Goal: Find specific page/section: Find specific page/section

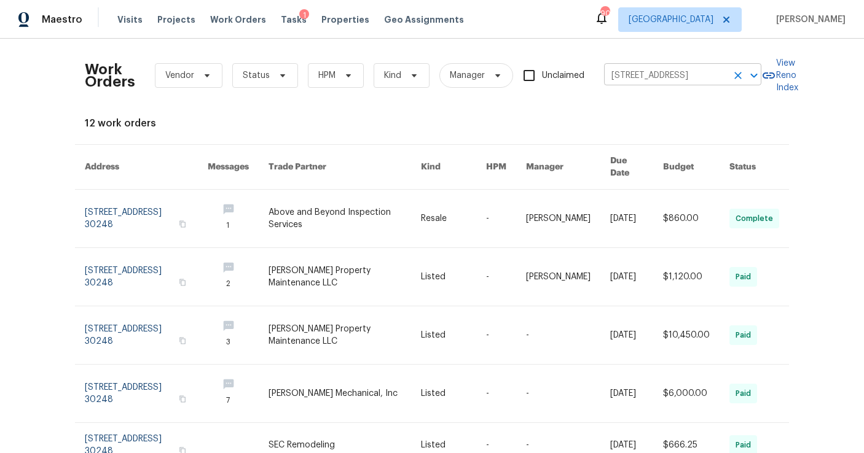
click at [737, 72] on icon "Clear" at bounding box center [738, 75] width 12 height 12
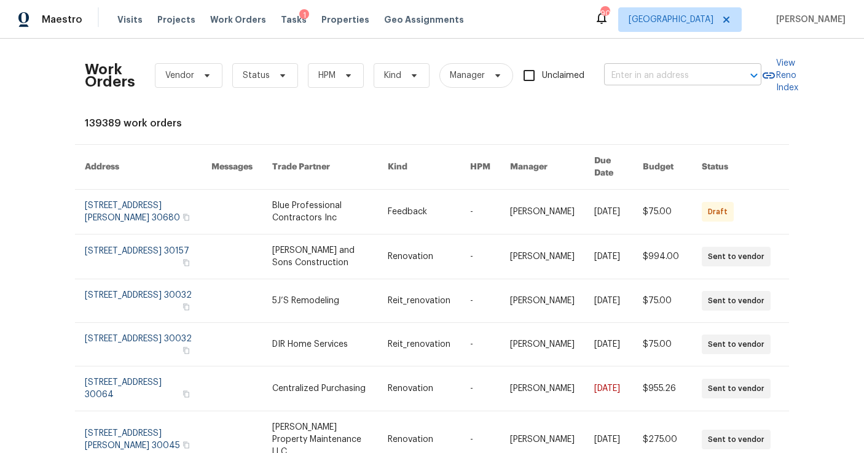
click at [651, 73] on input "text" at bounding box center [665, 75] width 123 height 19
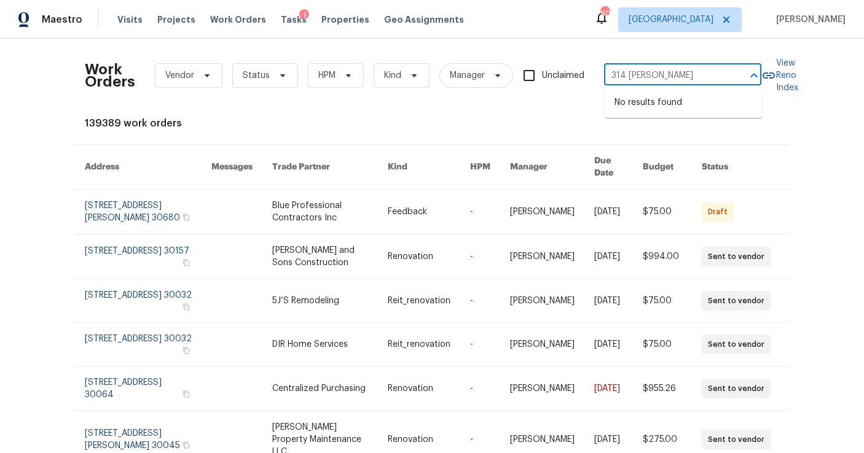
type input "314 [PERSON_NAME]"
type input "[PERSON_NAME]"
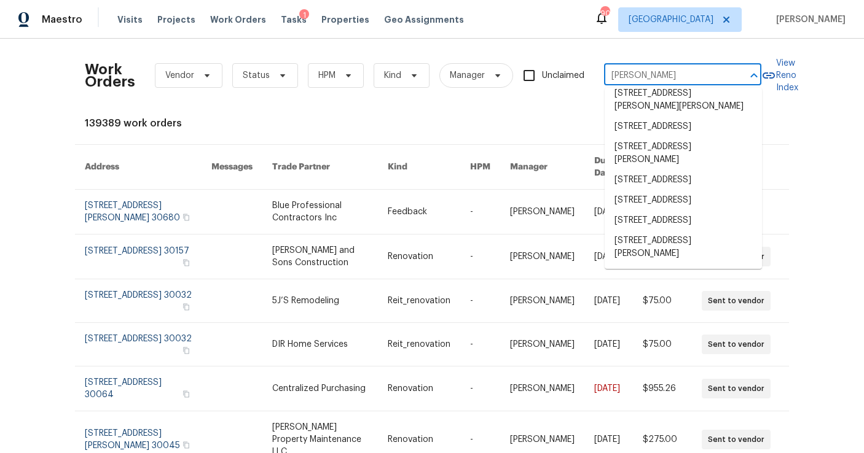
scroll to position [979, 0]
click at [672, 63] on li "[STREET_ADDRESS][PERSON_NAME]" at bounding box center [682, 46] width 157 height 33
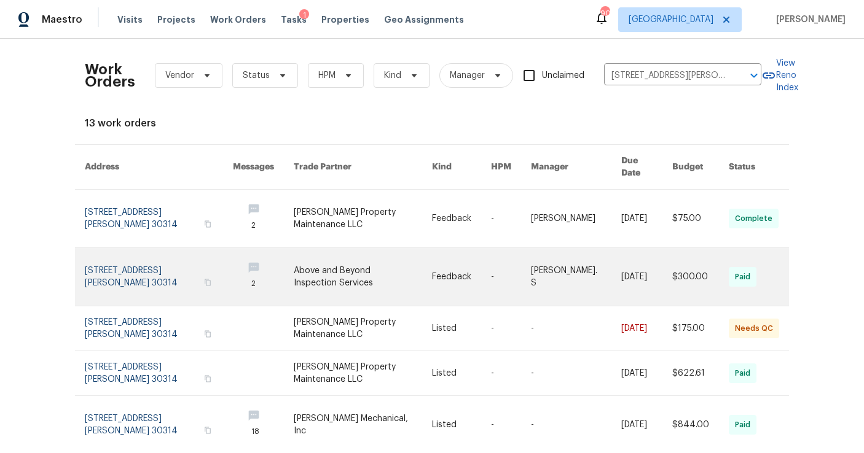
click at [160, 264] on link at bounding box center [159, 277] width 148 height 58
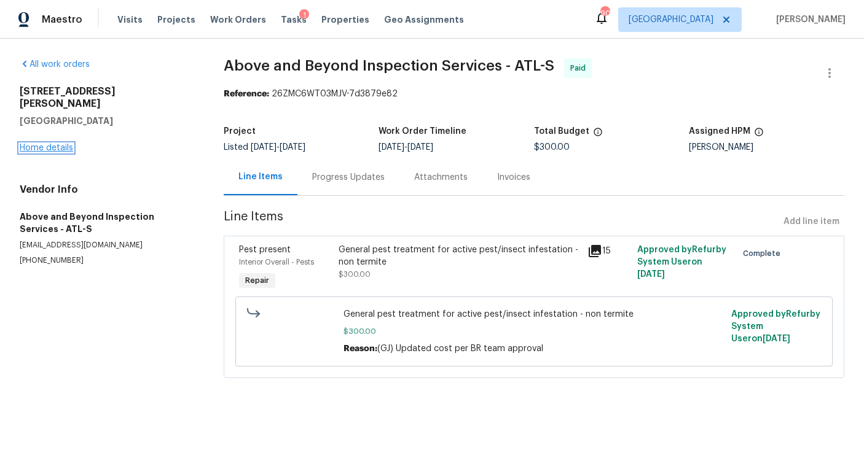
click at [57, 144] on link "Home details" at bounding box center [46, 148] width 53 height 9
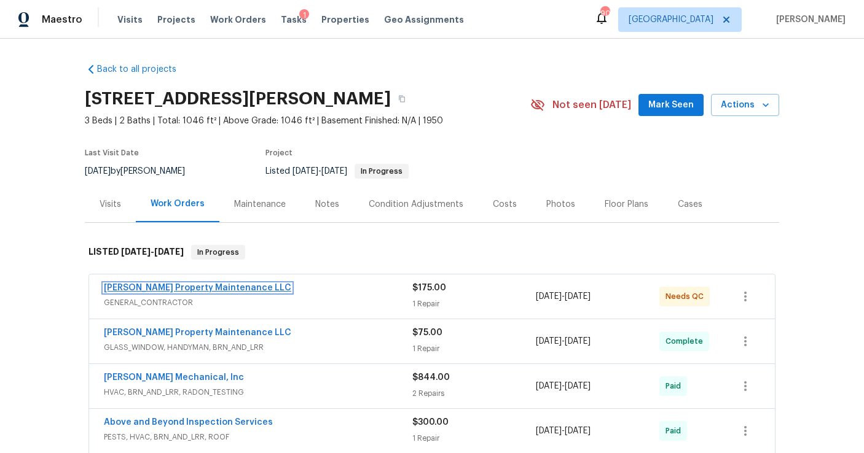
click at [194, 286] on link "[PERSON_NAME] Property Maintenance LLC" at bounding box center [197, 288] width 187 height 9
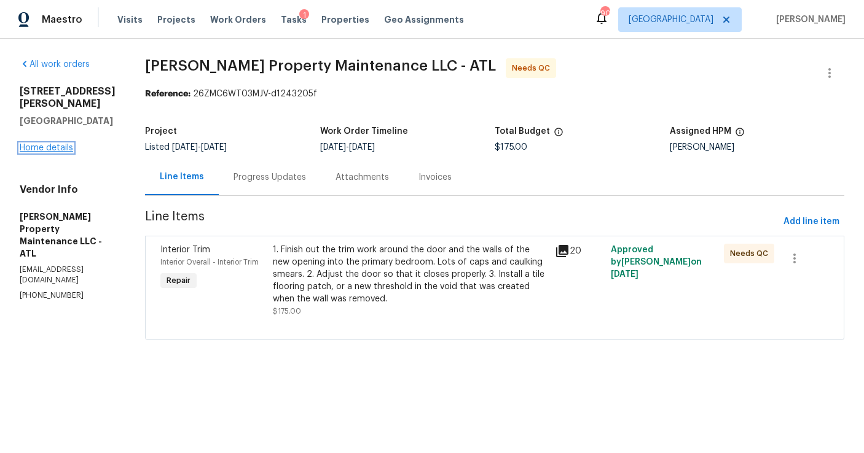
click at [58, 144] on link "Home details" at bounding box center [46, 148] width 53 height 9
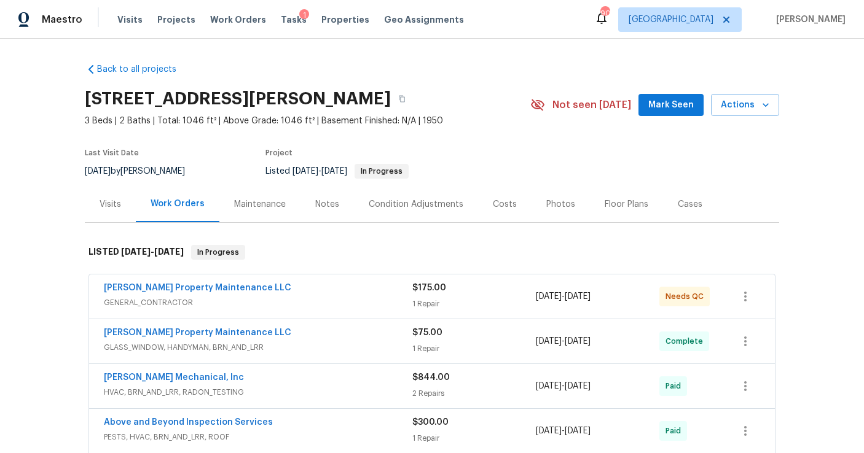
click at [111, 195] on div "Visits" at bounding box center [110, 204] width 51 height 36
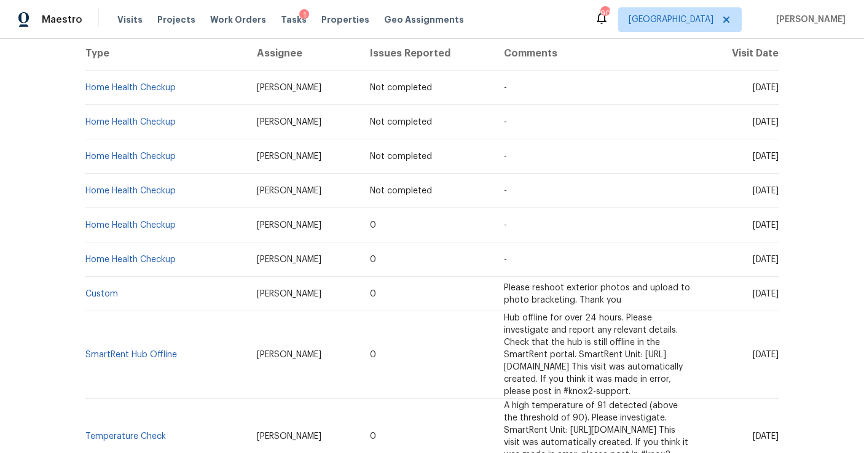
scroll to position [235, 0]
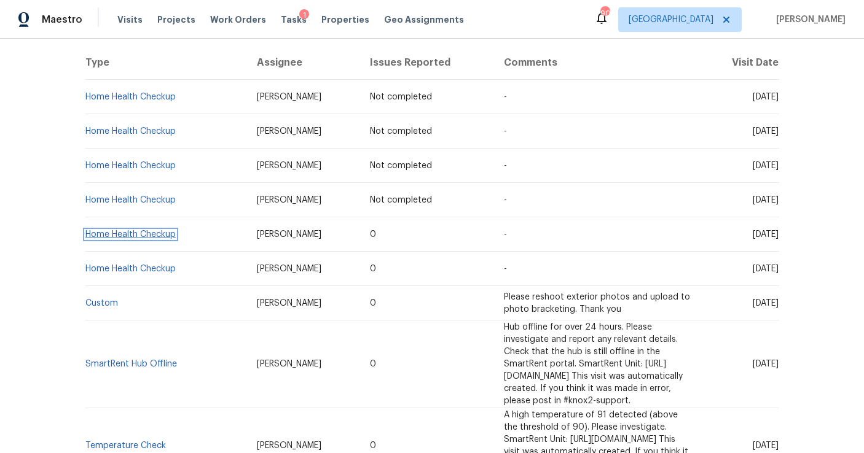
click at [165, 236] on link "Home Health Checkup" at bounding box center [130, 234] width 90 height 9
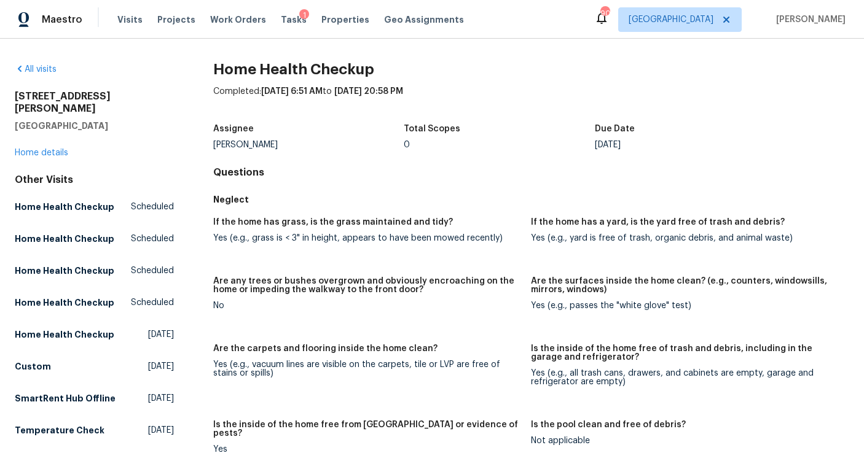
scroll to position [12, 0]
